Goal: Task Accomplishment & Management: Use online tool/utility

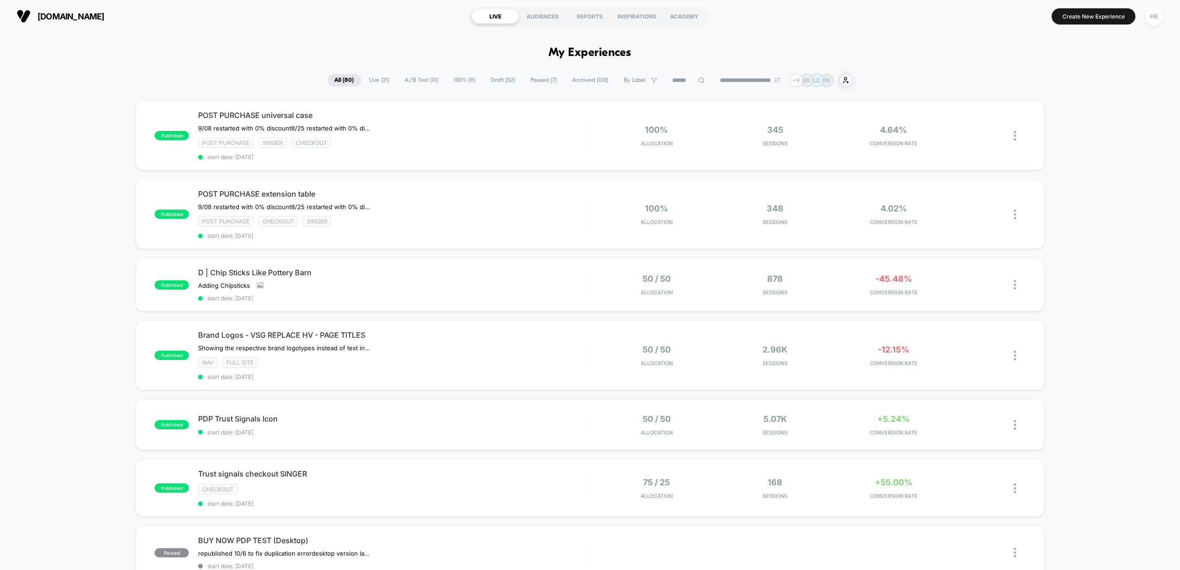
click at [376, 82] on span "Live ( 21 )" at bounding box center [380, 80] width 34 height 13
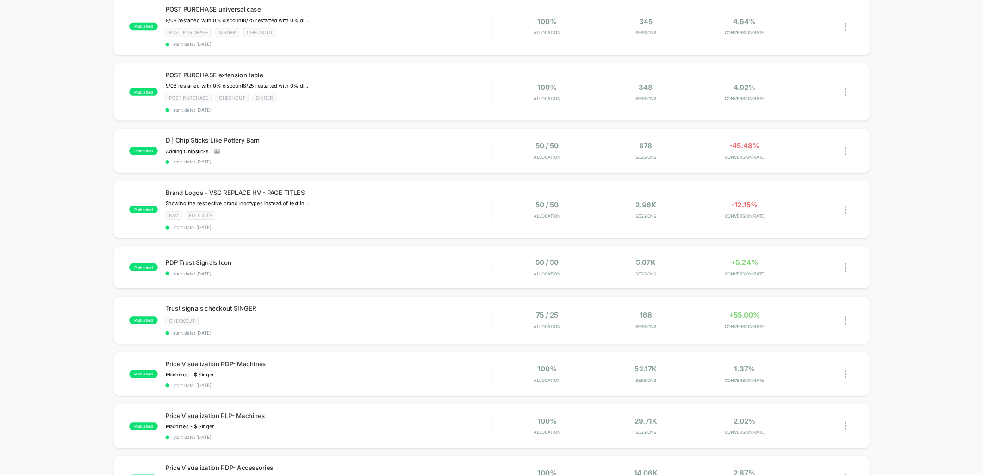
scroll to position [123, 0]
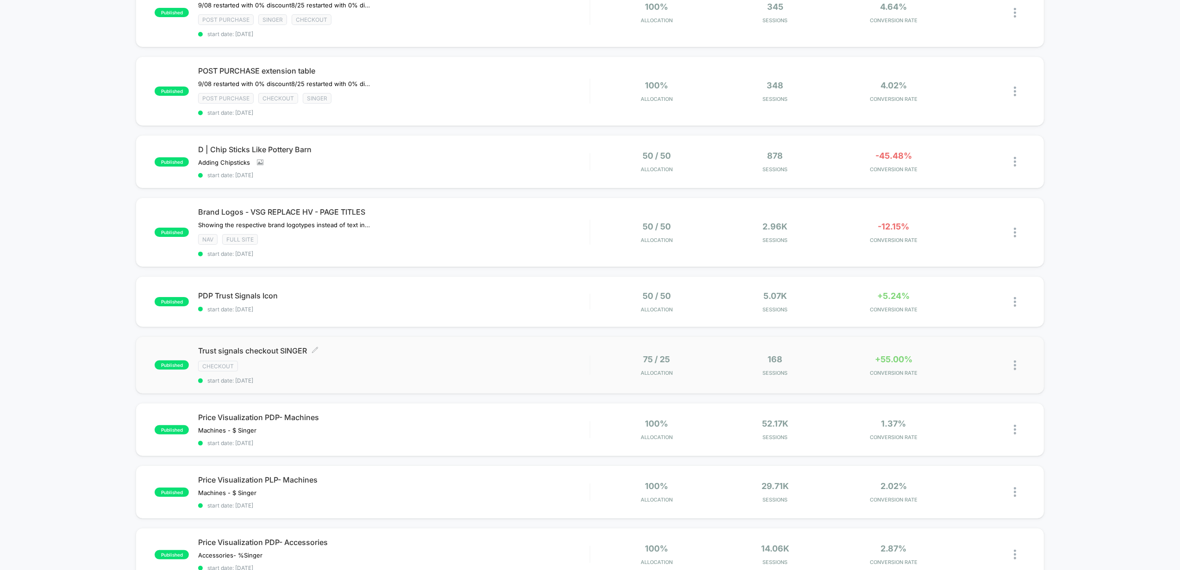
click at [432, 353] on span "Trust signals checkout SINGER Click to edit experience details" at bounding box center [394, 350] width 392 height 9
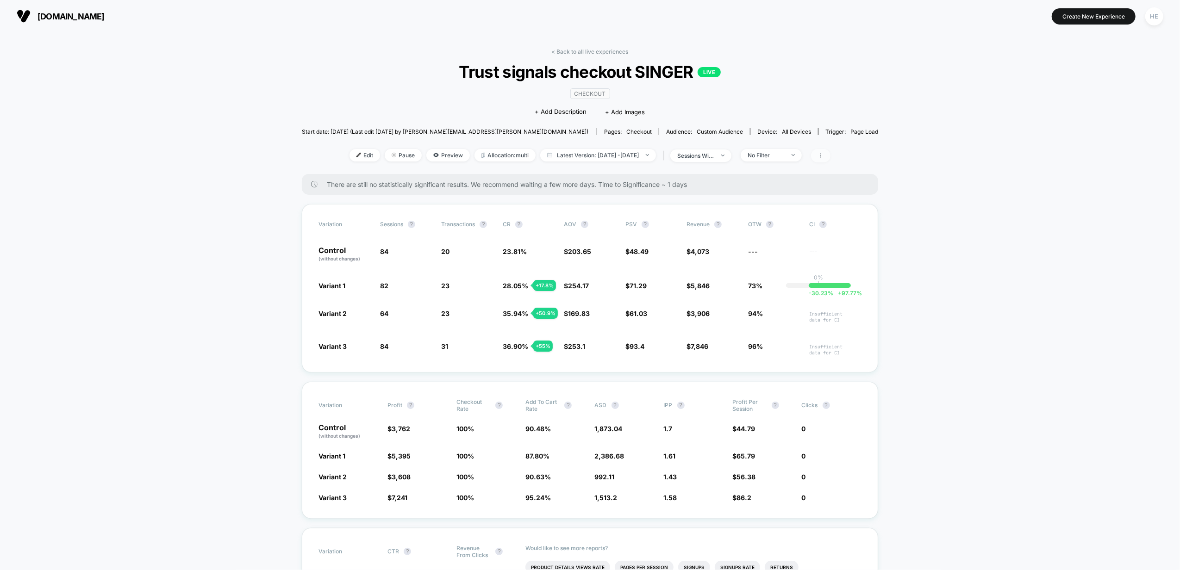
click at [831, 154] on span at bounding box center [820, 155] width 19 height 13
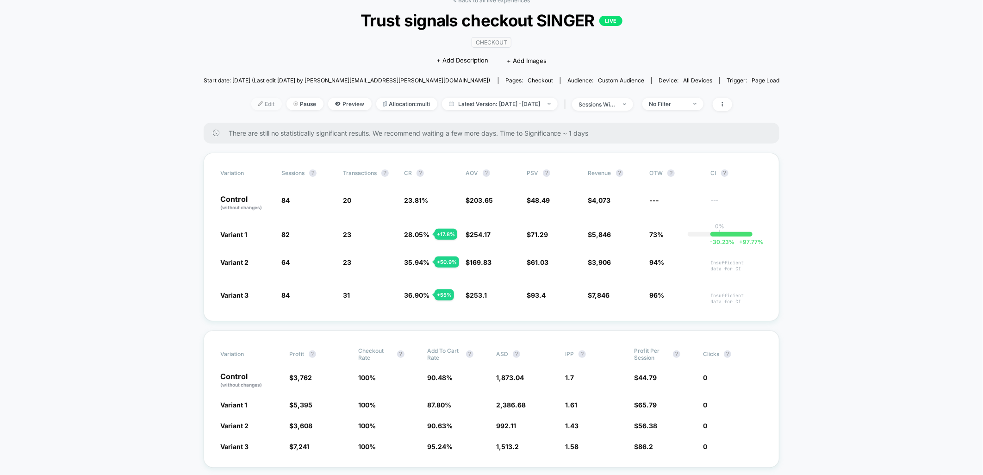
click at [251, 108] on span "Edit" at bounding box center [266, 104] width 31 height 13
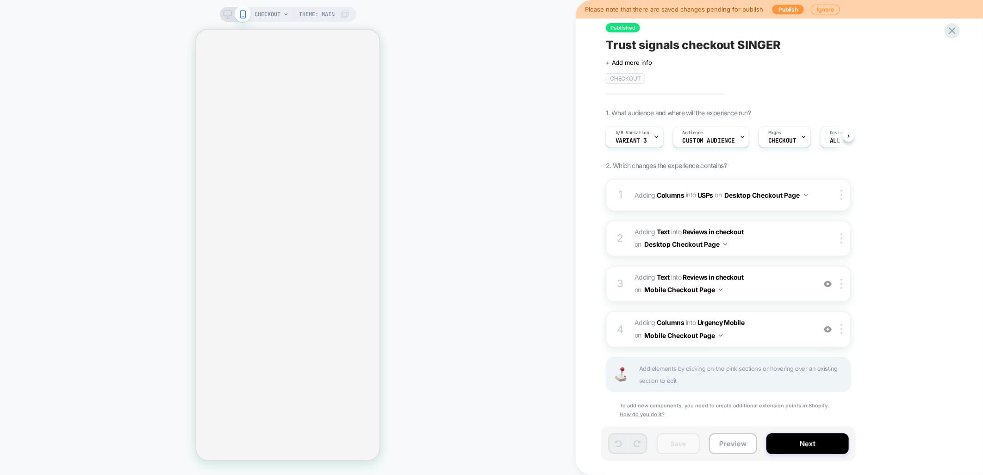
scroll to position [0, 0]
click at [229, 18] on icon at bounding box center [228, 14] width 8 height 8
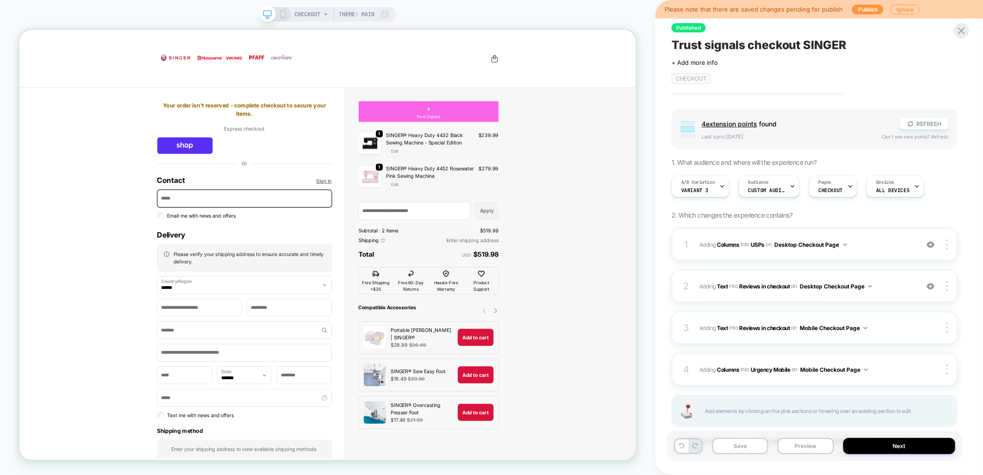
scroll to position [0, 0]
click at [965, 33] on icon at bounding box center [962, 31] width 13 height 13
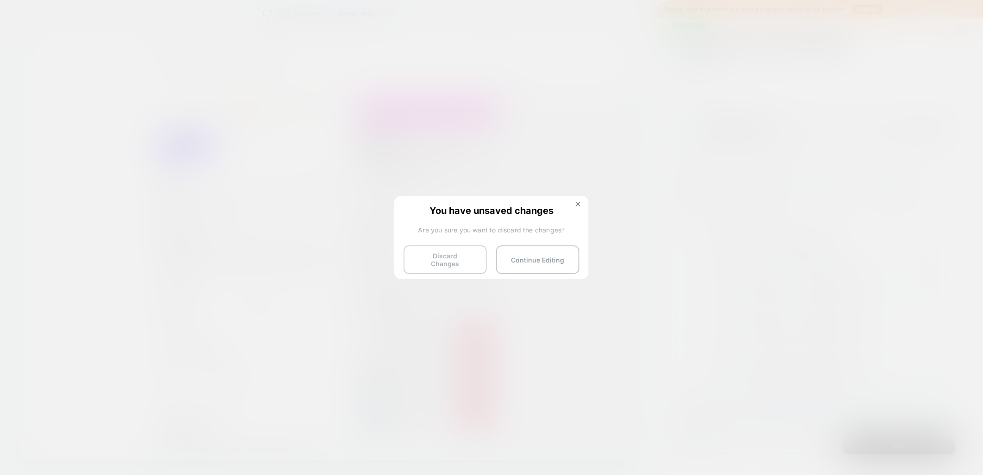
click at [444, 262] on button "Discard Changes" at bounding box center [445, 259] width 83 height 29
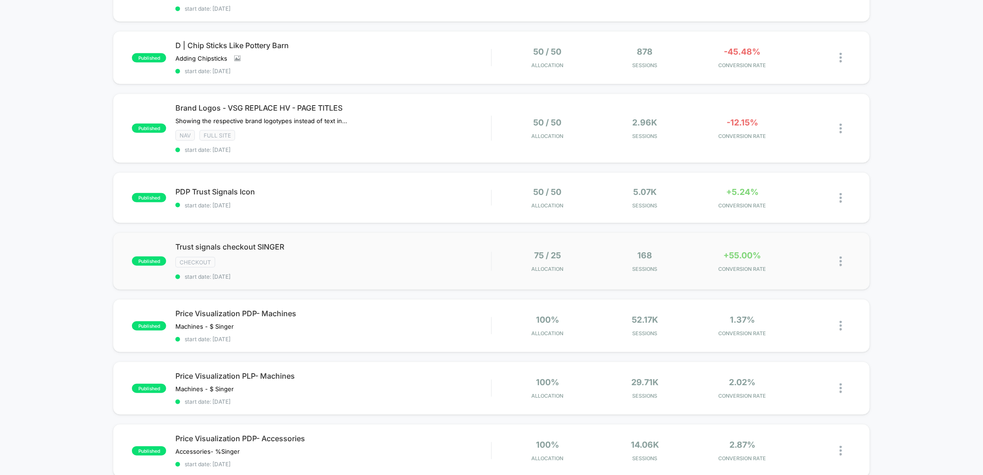
scroll to position [154, 0]
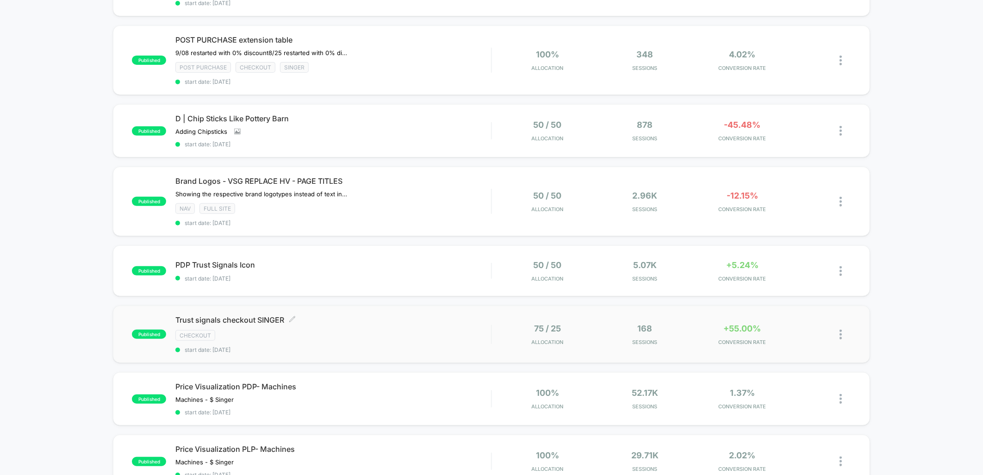
click at [340, 325] on div "Trust signals checkout SINGER Click to edit experience details Click to edit ex…" at bounding box center [333, 334] width 316 height 38
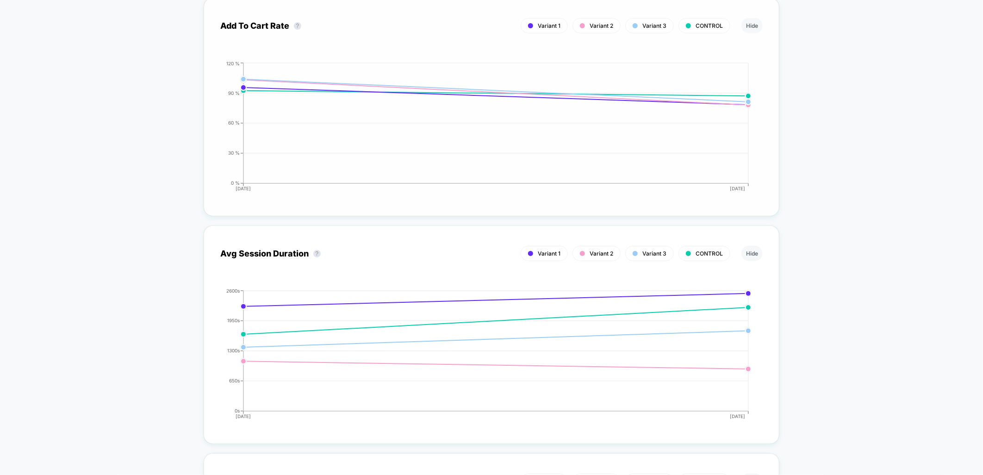
scroll to position [2521, 0]
